Goal: Task Accomplishment & Management: Complete application form

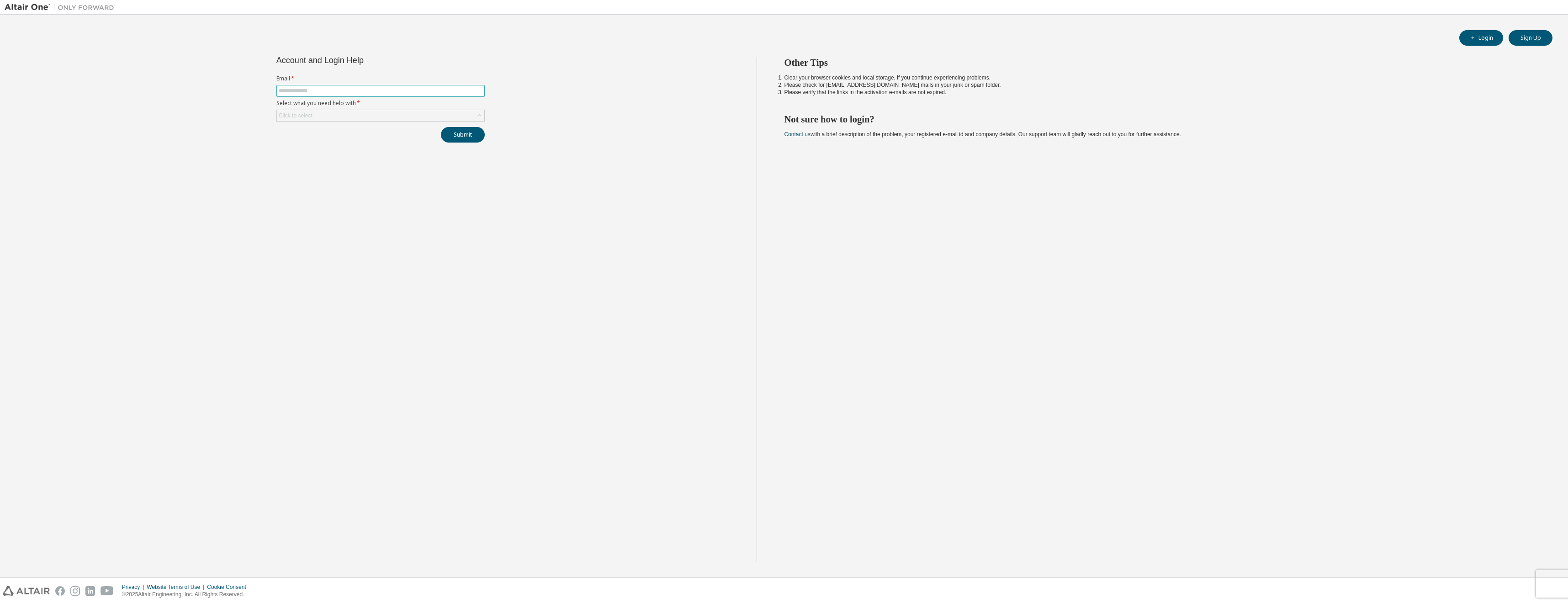
click at [343, 91] on input "text" at bounding box center [380, 91] width 204 height 7
type input "**********"
click at [345, 116] on div "Click to select" at bounding box center [380, 116] width 208 height 11
click at [323, 141] on li "I forgot my password" at bounding box center [380, 141] width 206 height 12
click at [463, 135] on button "Submit" at bounding box center [463, 135] width 44 height 16
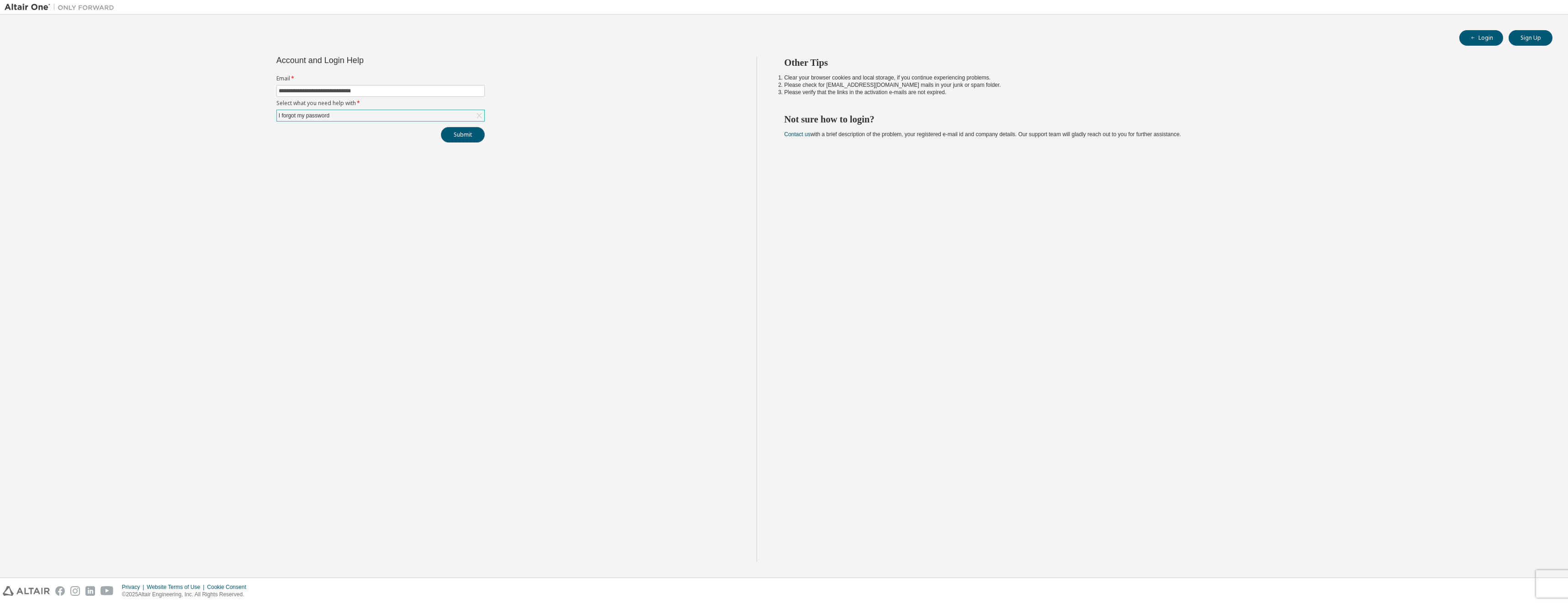
click at [455, 135] on button "Submit" at bounding box center [463, 135] width 44 height 16
click at [292, 88] on input "text" at bounding box center [380, 91] width 204 height 7
type input "**********"
click at [319, 114] on div "Click to select" at bounding box center [380, 116] width 208 height 11
click at [310, 139] on li "I forgot my password" at bounding box center [380, 141] width 206 height 12
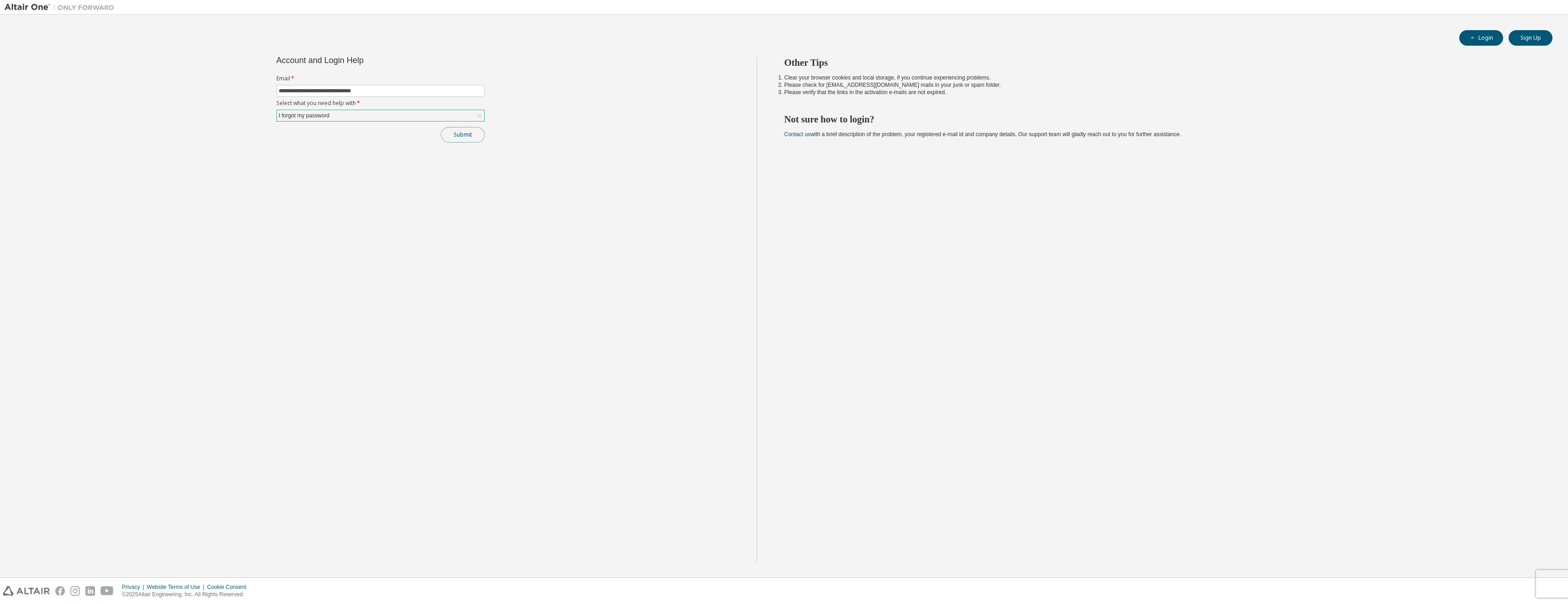
click at [462, 136] on button "Submit" at bounding box center [463, 135] width 44 height 16
click at [338, 90] on input "text" at bounding box center [380, 91] width 204 height 7
type input "**********"
click at [335, 114] on div "Click to select" at bounding box center [380, 116] width 208 height 11
click at [320, 142] on li "I forgot my password" at bounding box center [380, 141] width 206 height 12
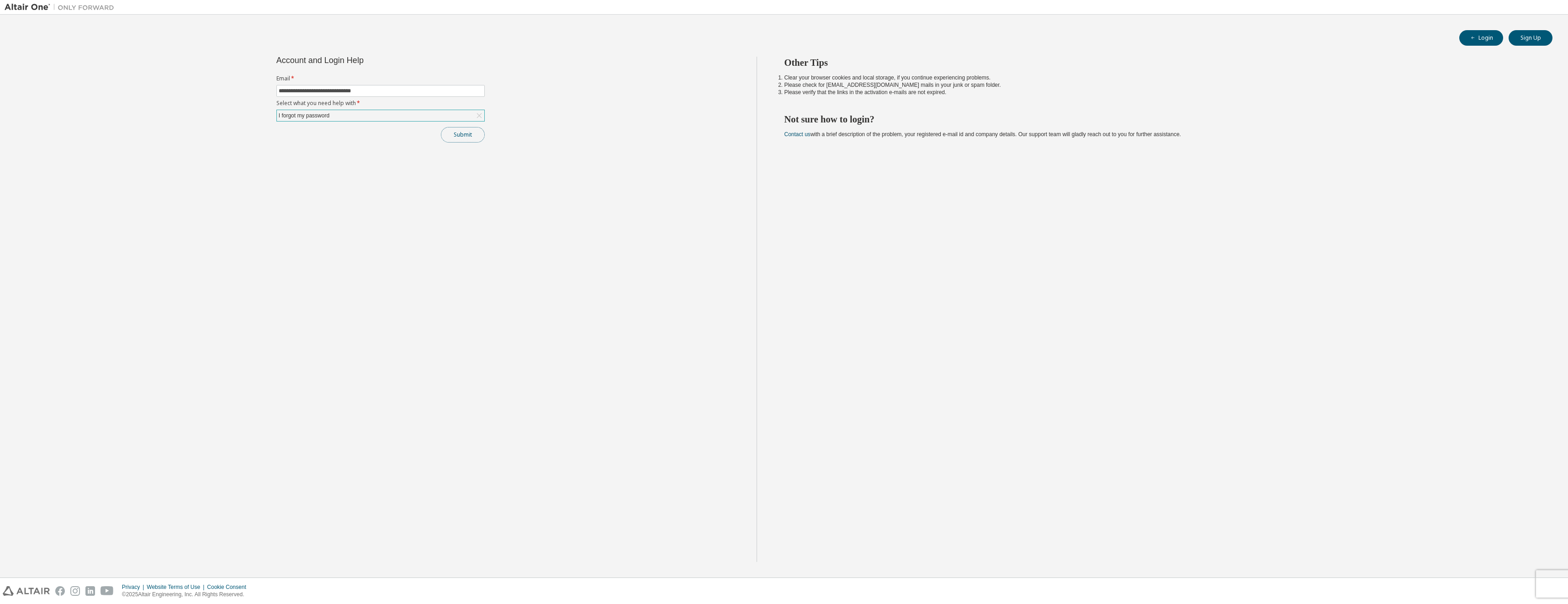
click at [466, 135] on button "Submit" at bounding box center [463, 135] width 44 height 16
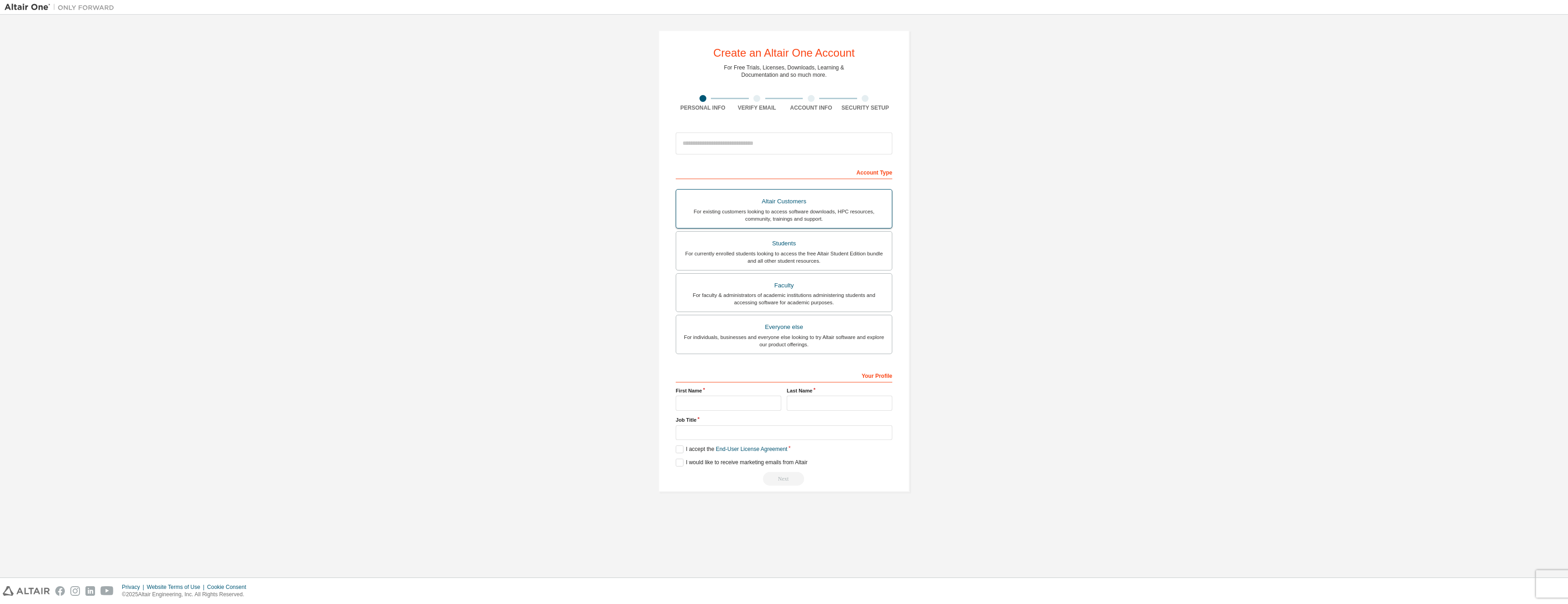
click at [793, 202] on div "Altair Customers" at bounding box center [784, 201] width 205 height 13
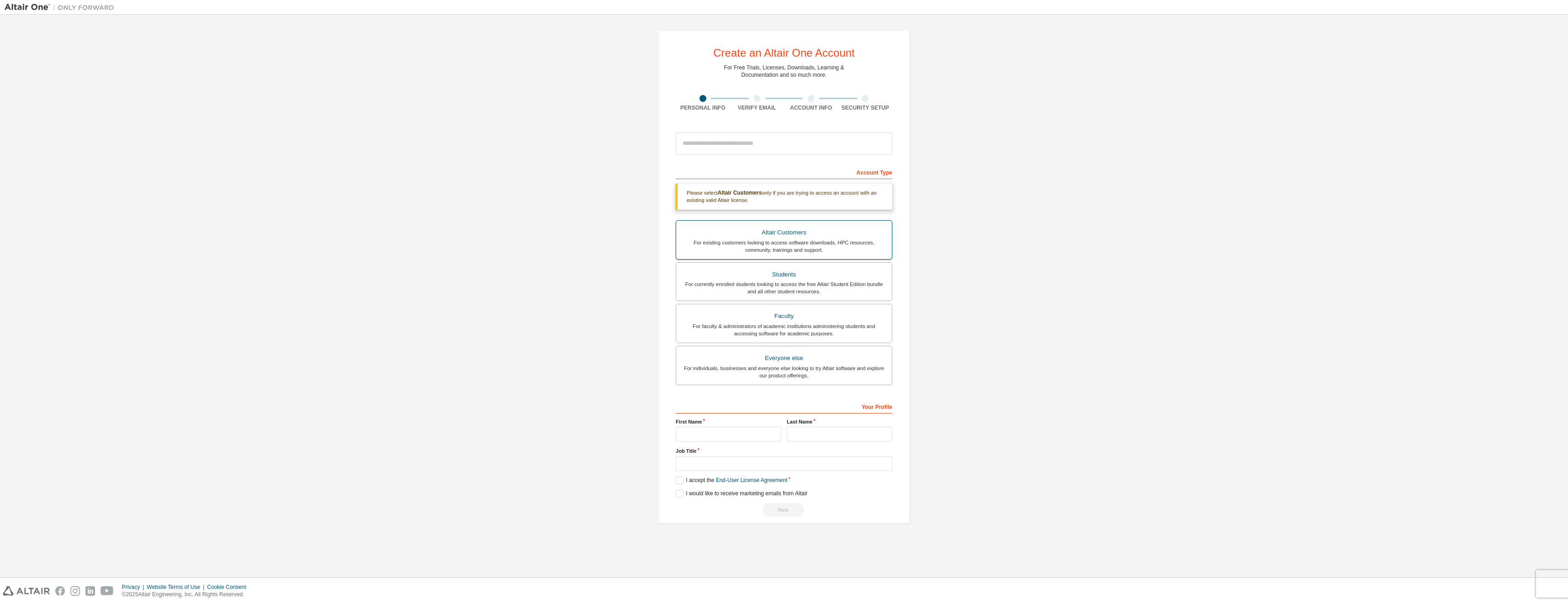
click at [805, 244] on div "For existing customers looking to access software downloads, HPC resources, com…" at bounding box center [784, 247] width 205 height 15
